Goal: Task Accomplishment & Management: Use online tool/utility

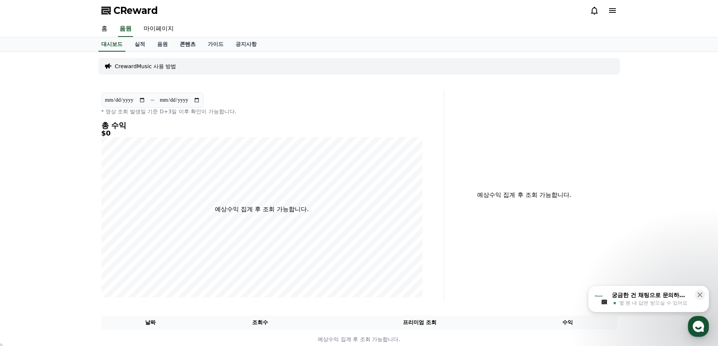
click at [187, 45] on link "콘텐츠" at bounding box center [188, 44] width 28 height 14
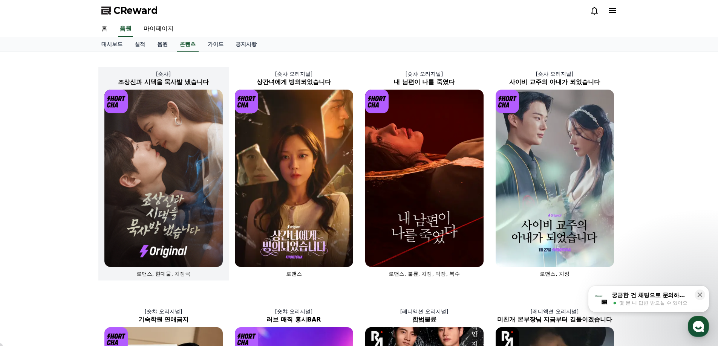
click at [170, 158] on img at bounding box center [163, 178] width 118 height 177
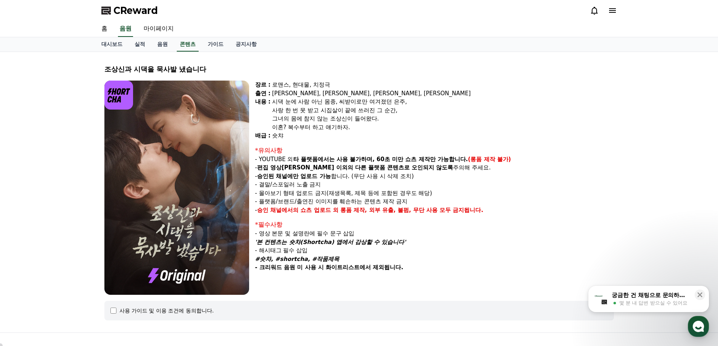
select select
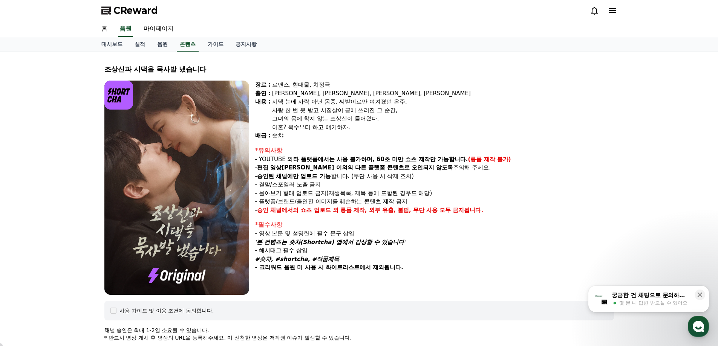
click at [674, 306] on span "몇 분 내 답변 받으실 수 있어요" at bounding box center [653, 303] width 68 height 7
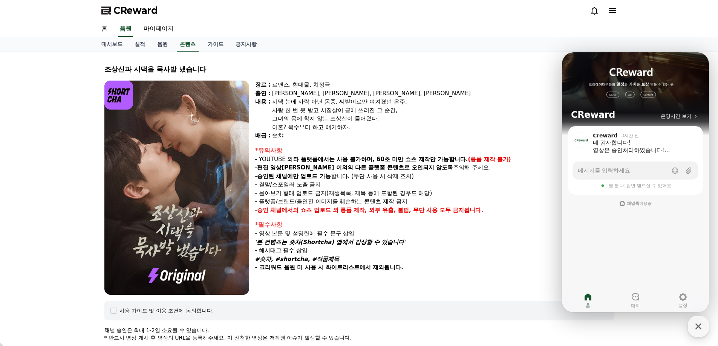
click at [553, 174] on p "- 승인된 채널에만 업로드 가능 합니다. (무단 사용 시 삭제 조치)" at bounding box center [434, 176] width 359 height 9
drag, startPoint x: 697, startPoint y: 326, endPoint x: 684, endPoint y: 318, distance: 14.9
click at [697, 326] on icon "button" at bounding box center [698, 327] width 6 height 6
